Goal: Task Accomplishment & Management: Complete application form

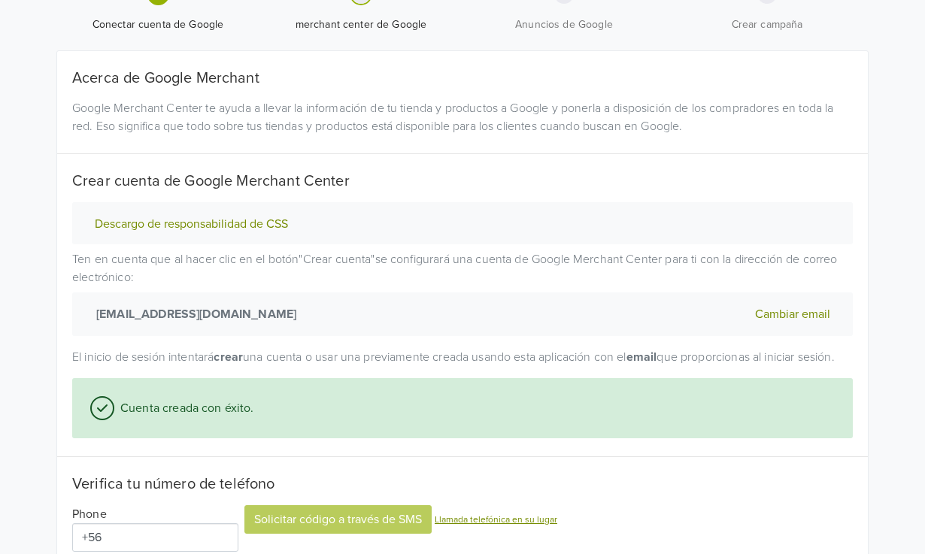
scroll to position [160, 0]
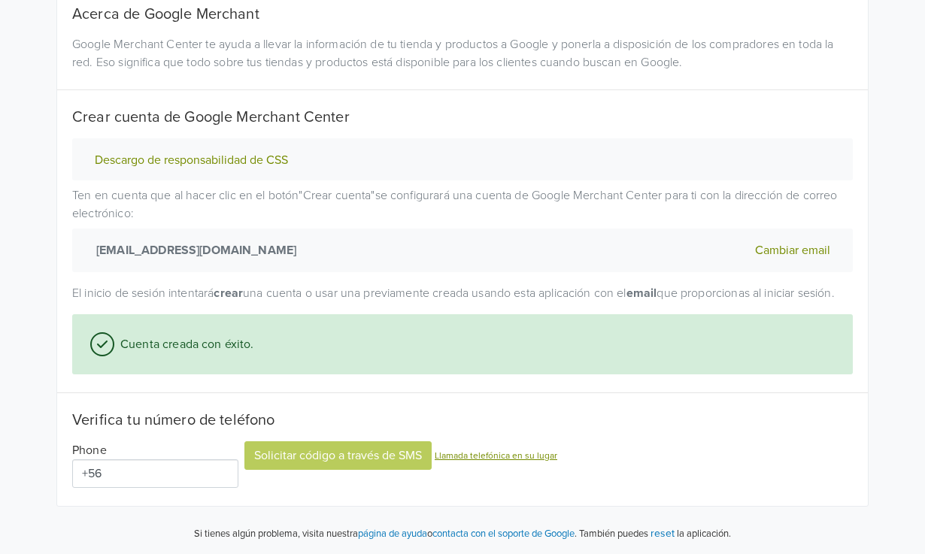
click at [145, 480] on input "+56" at bounding box center [155, 473] width 166 height 29
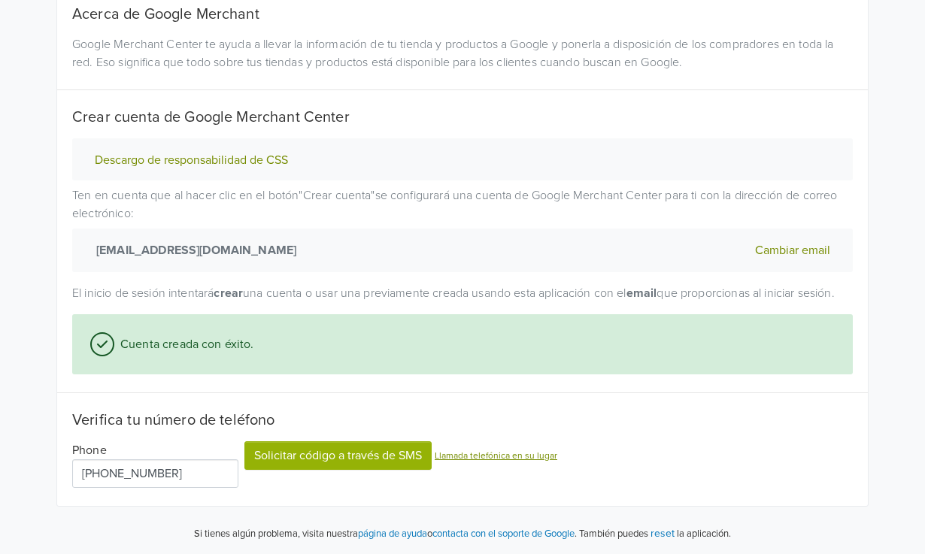
type input "+56 976 881 420"
click at [319, 457] on button "Solicitar código a través de SMS" at bounding box center [337, 455] width 187 height 29
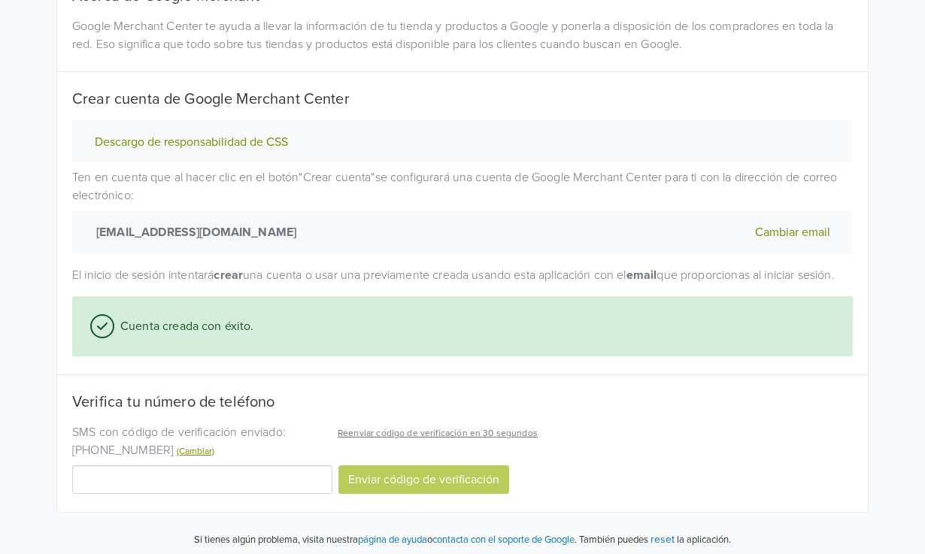
click at [256, 479] on div "Enviar código de verificación" at bounding box center [462, 476] width 780 height 35
click at [232, 489] on input "Código de verificación" at bounding box center [202, 479] width 260 height 29
type input "368805"
drag, startPoint x: 395, startPoint y: 502, endPoint x: 381, endPoint y: 507, distance: 15.0
click at [395, 494] on button "Enviar código de verificación" at bounding box center [423, 479] width 171 height 29
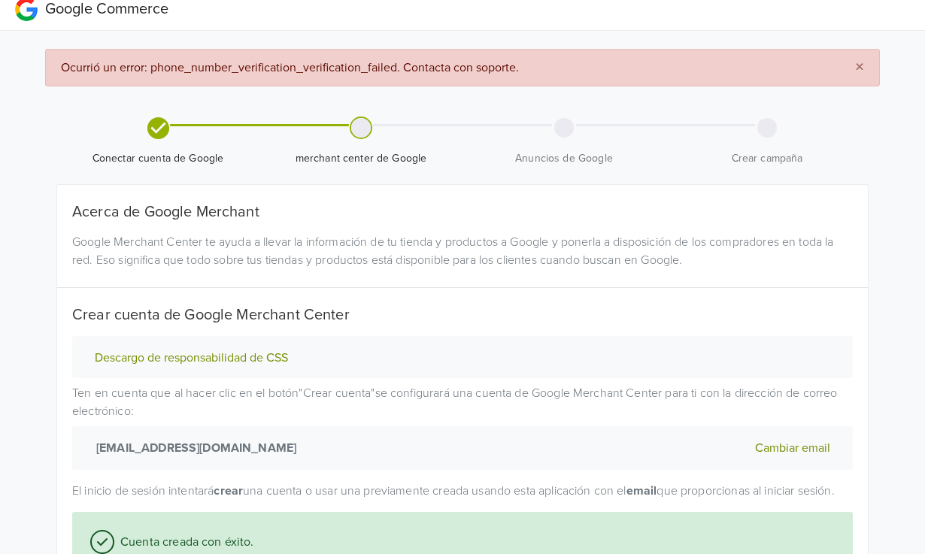
scroll to position [0, 0]
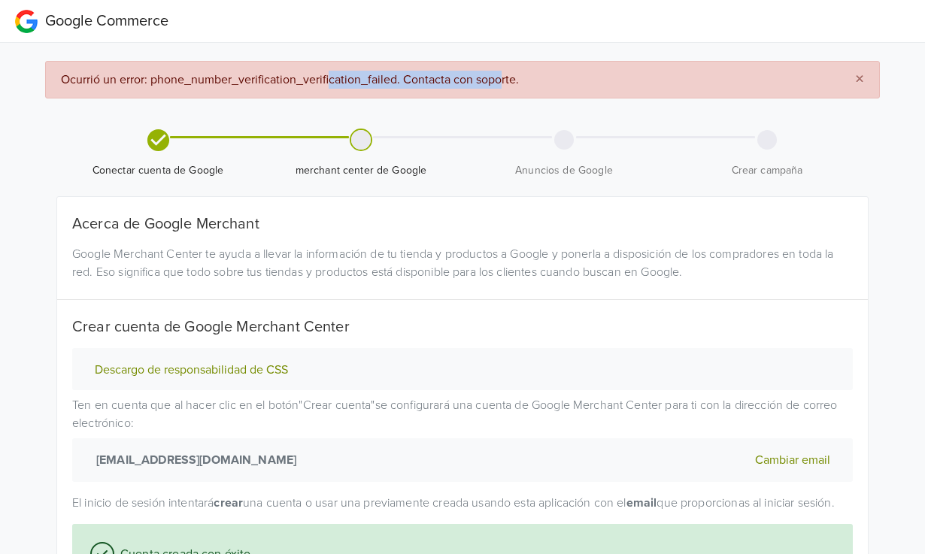
drag, startPoint x: 327, startPoint y: 74, endPoint x: 504, endPoint y: 79, distance: 176.7
click at [504, 79] on span "Ocurrió un error: phone_number_verification_verification_failed. Contacta con s…" at bounding box center [290, 79] width 458 height 15
click at [644, 84] on div "× Ocurrió un error: phone_number_verification_verification_failed. Contacta con…" at bounding box center [462, 80] width 834 height 38
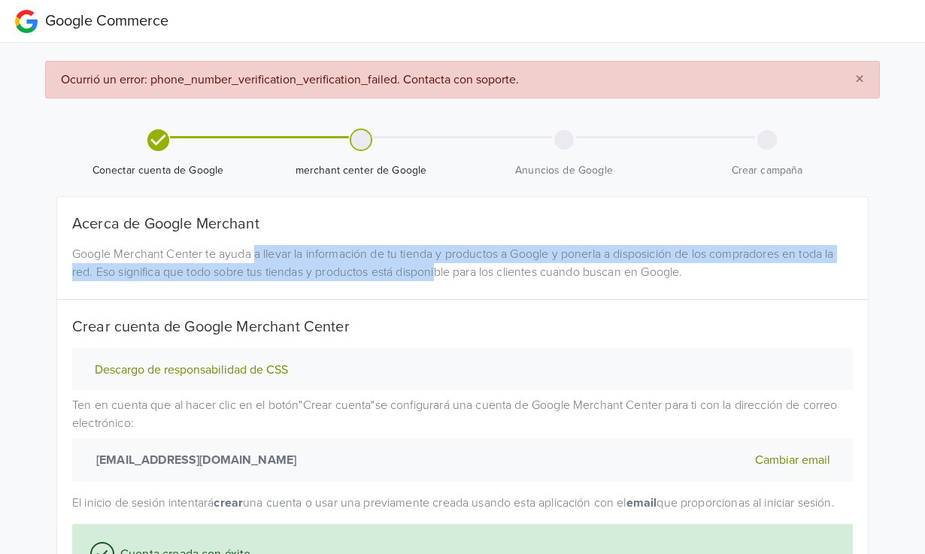
drag, startPoint x: 254, startPoint y: 255, endPoint x: 442, endPoint y: 274, distance: 188.9
click at [442, 274] on div "Google Merchant Center te ayuda a llevar la información de tu tienda y producto…" at bounding box center [462, 263] width 803 height 36
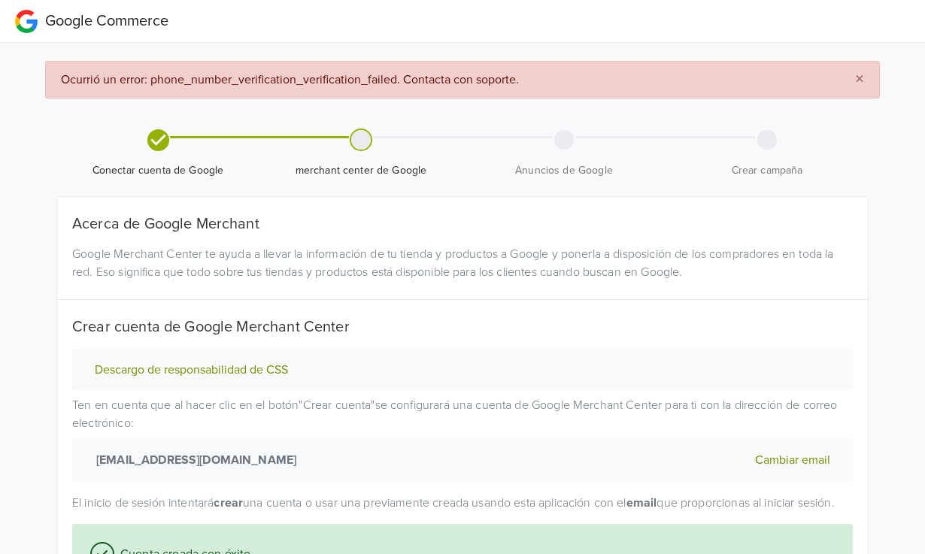
click at [442, 274] on div "Google Merchant Center te ayuda a llevar la información de tu tienda y producto…" at bounding box center [462, 263] width 803 height 36
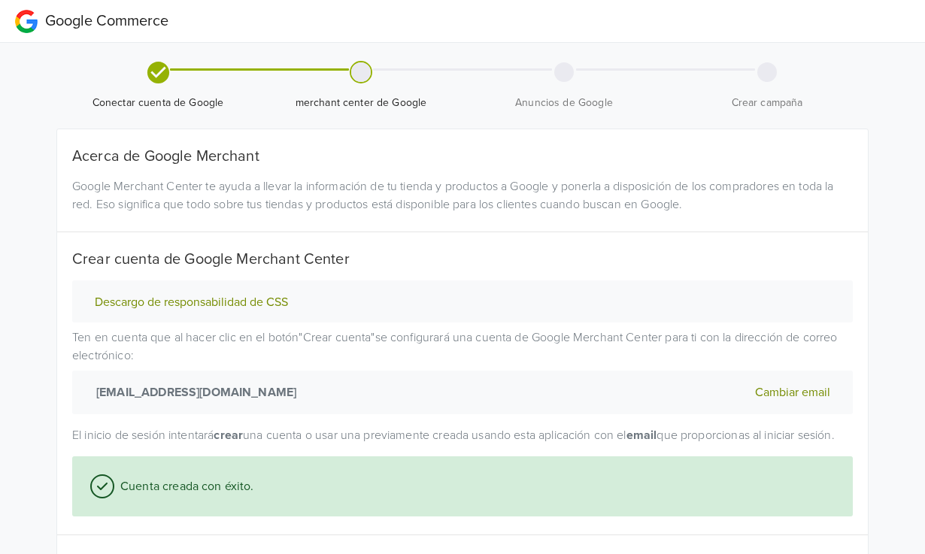
click at [365, 71] on div at bounding box center [361, 72] width 20 height 20
